Goal: Find specific page/section

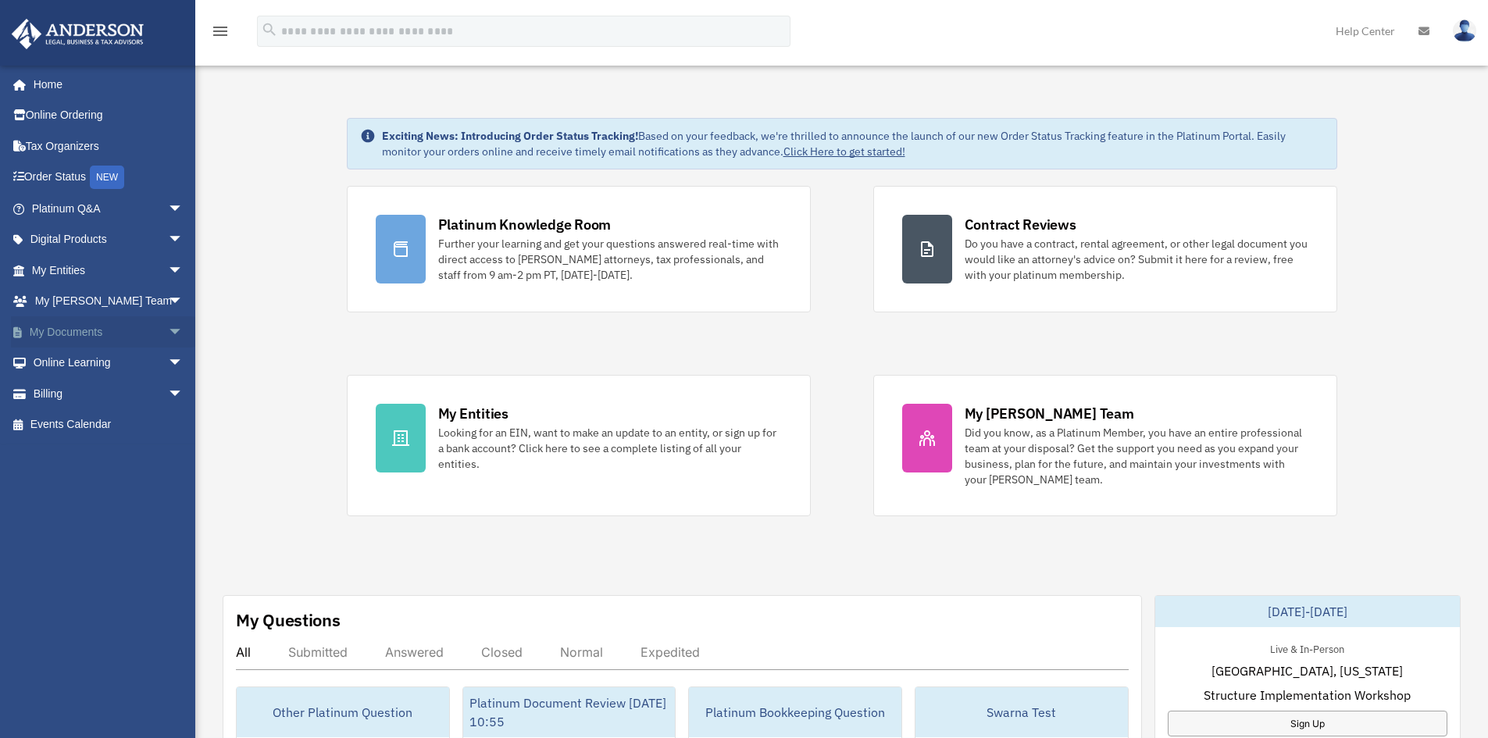
click at [145, 332] on link "My Documents arrow_drop_down" at bounding box center [109, 331] width 196 height 31
click at [168, 333] on span "arrow_drop_down" at bounding box center [183, 332] width 31 height 32
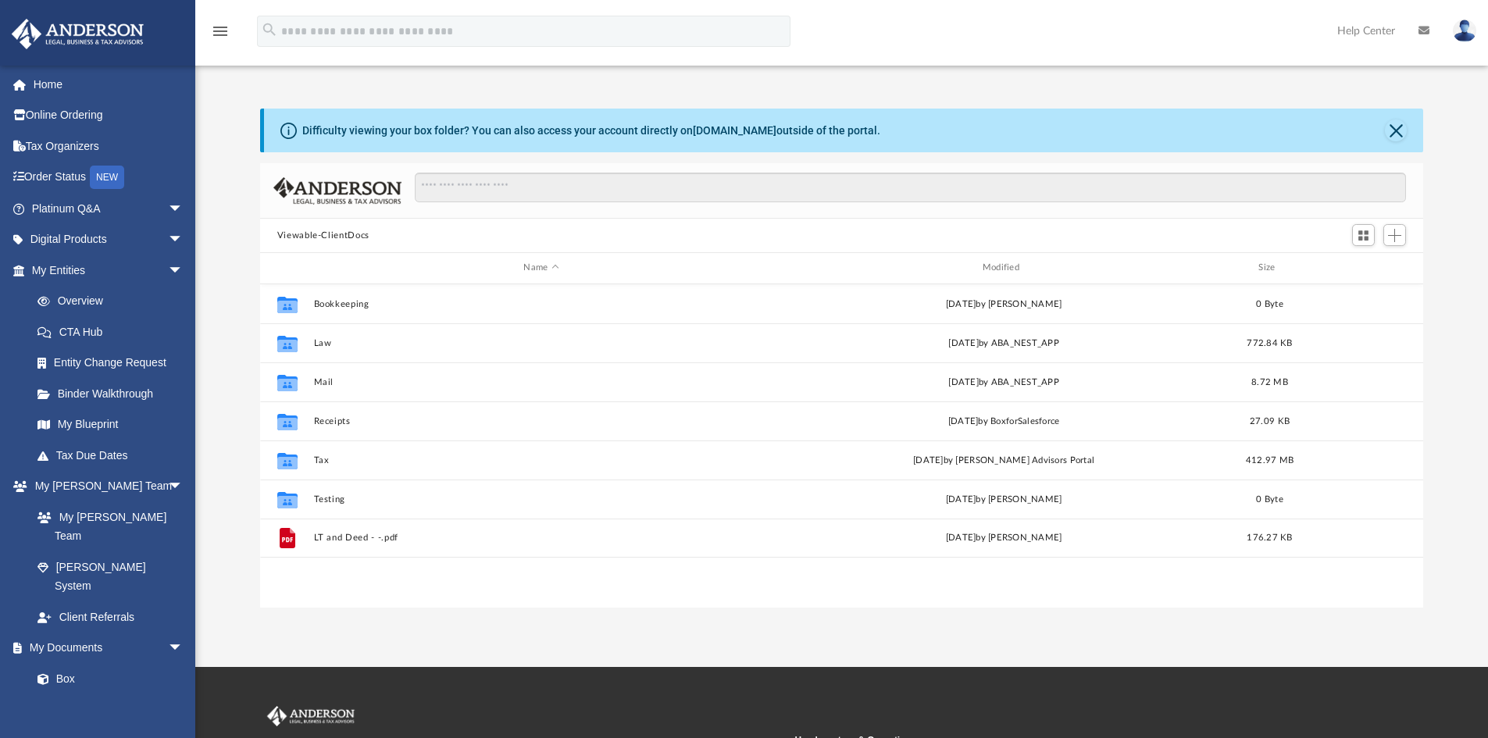
scroll to position [344, 1152]
click at [150, 633] on link "My Documents arrow_drop_down" at bounding box center [109, 648] width 196 height 31
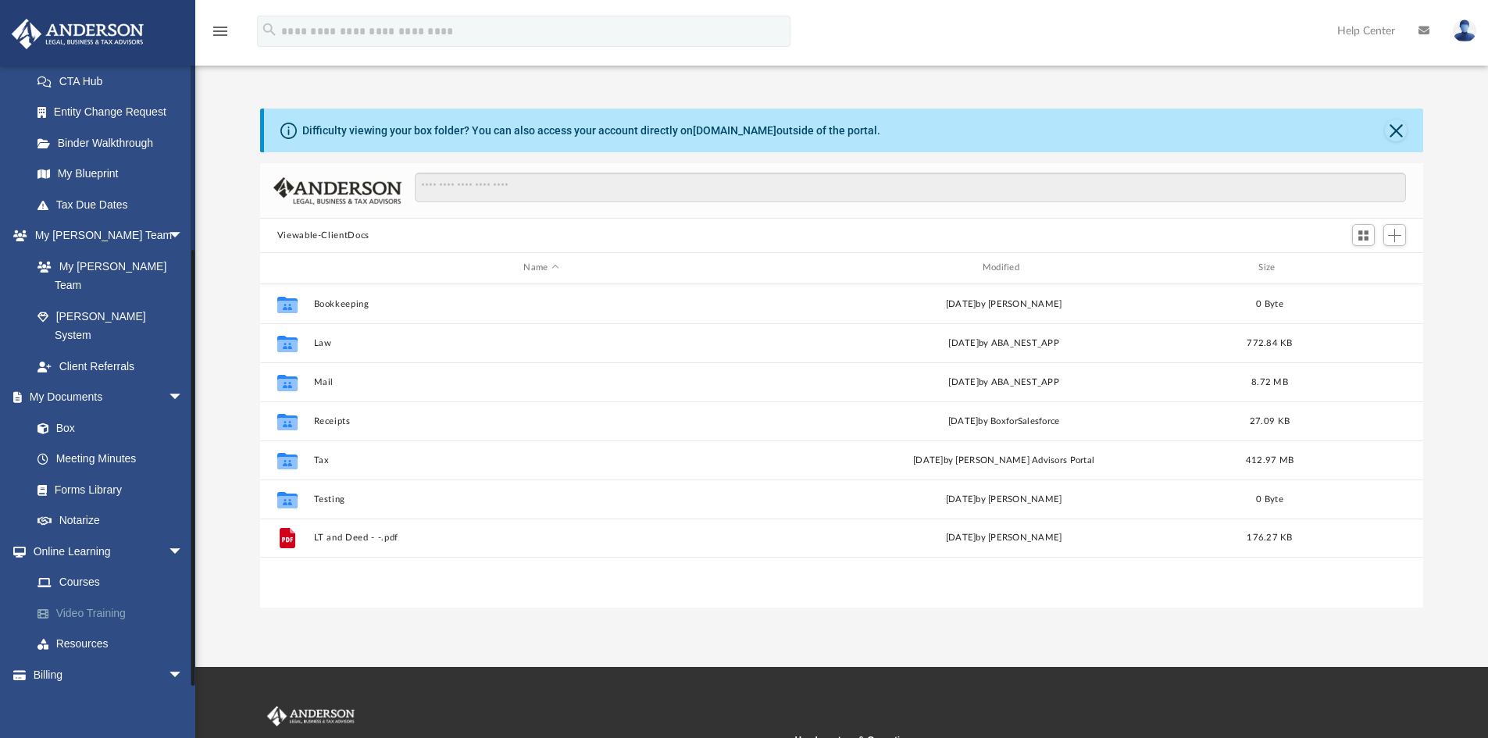
scroll to position [252, 0]
click at [103, 473] on link "Forms Library" at bounding box center [114, 488] width 185 height 31
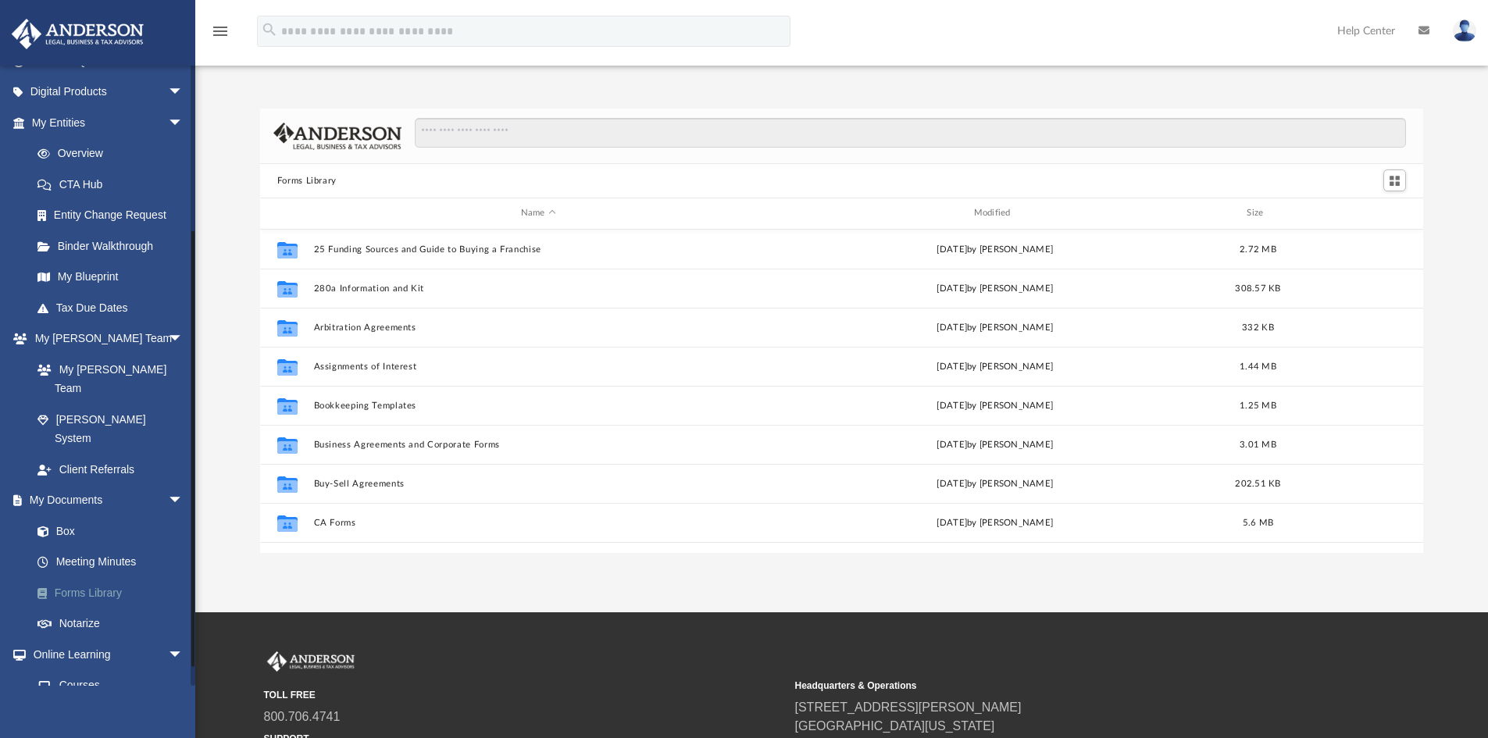
scroll to position [17, 0]
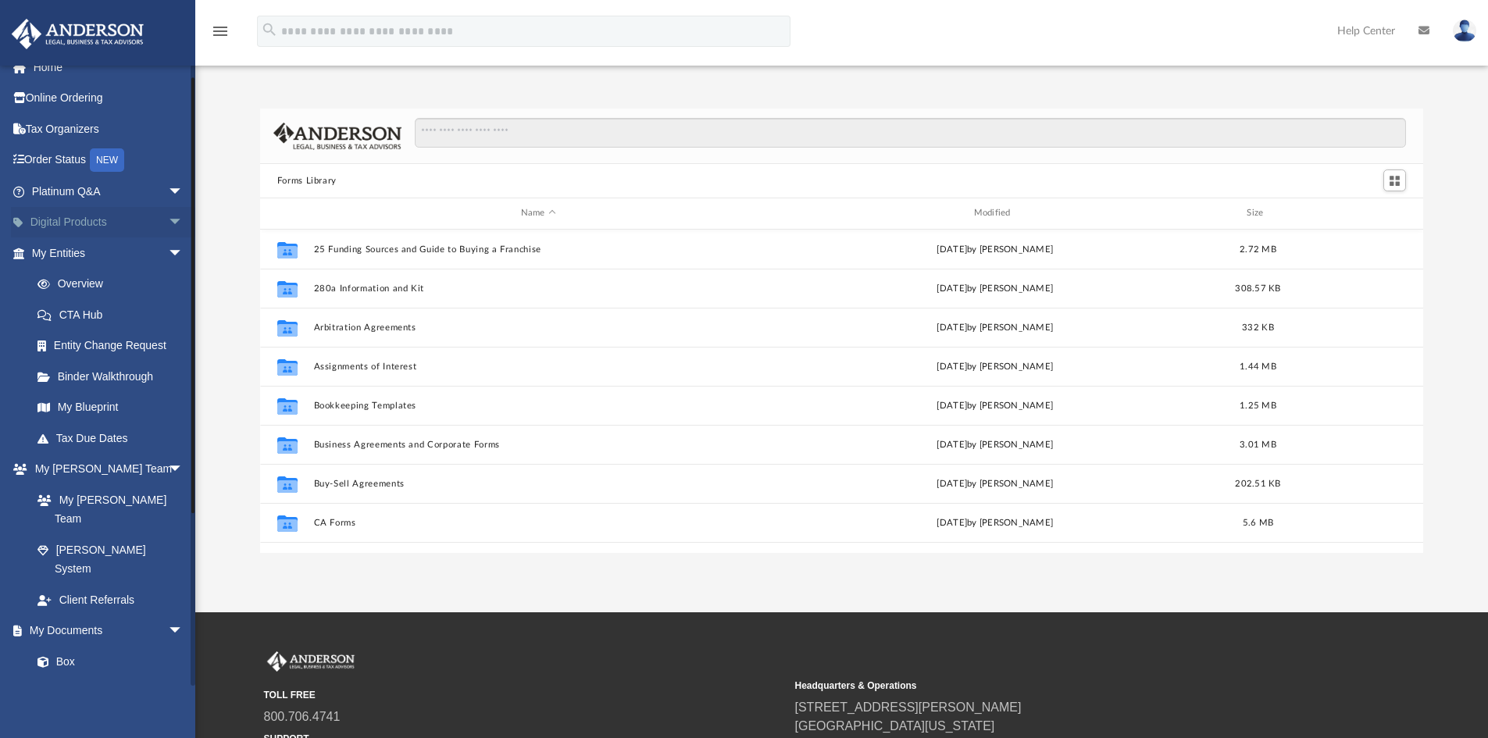
click at [168, 212] on span "arrow_drop_down" at bounding box center [183, 223] width 31 height 32
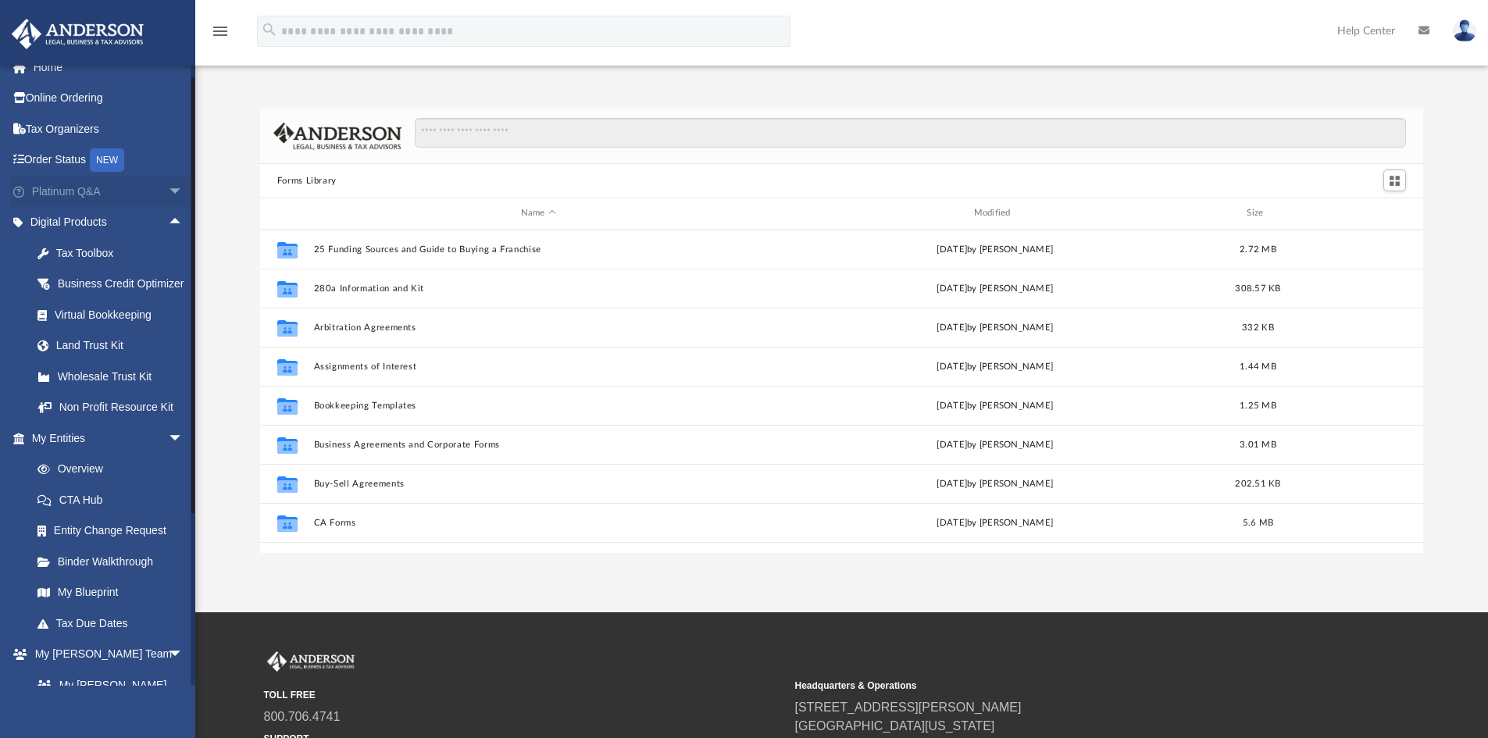
click at [168, 186] on span "arrow_drop_down" at bounding box center [183, 192] width 31 height 32
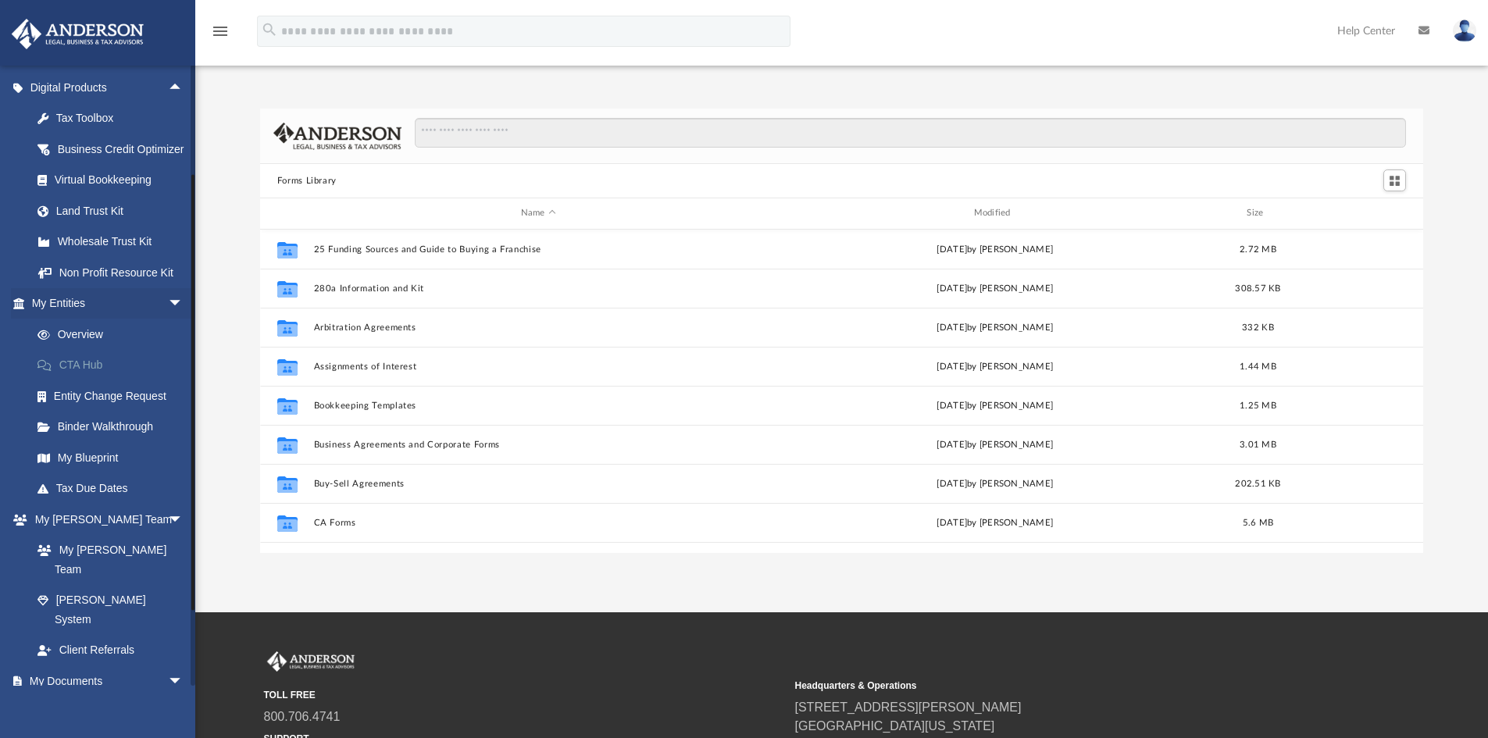
scroll to position [469, 0]
